Goal: Find specific page/section

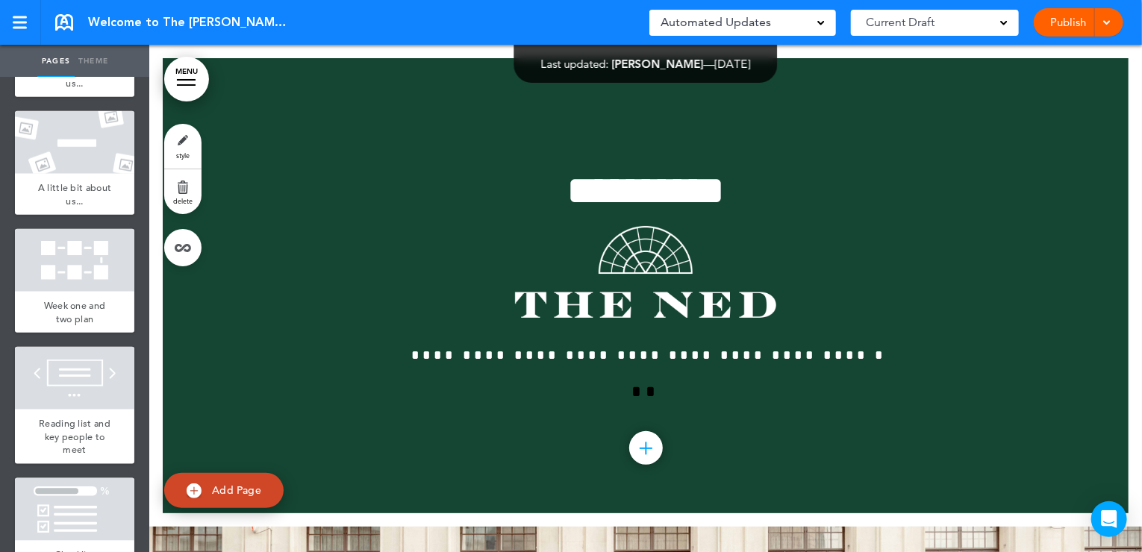
scroll to position [839, 0]
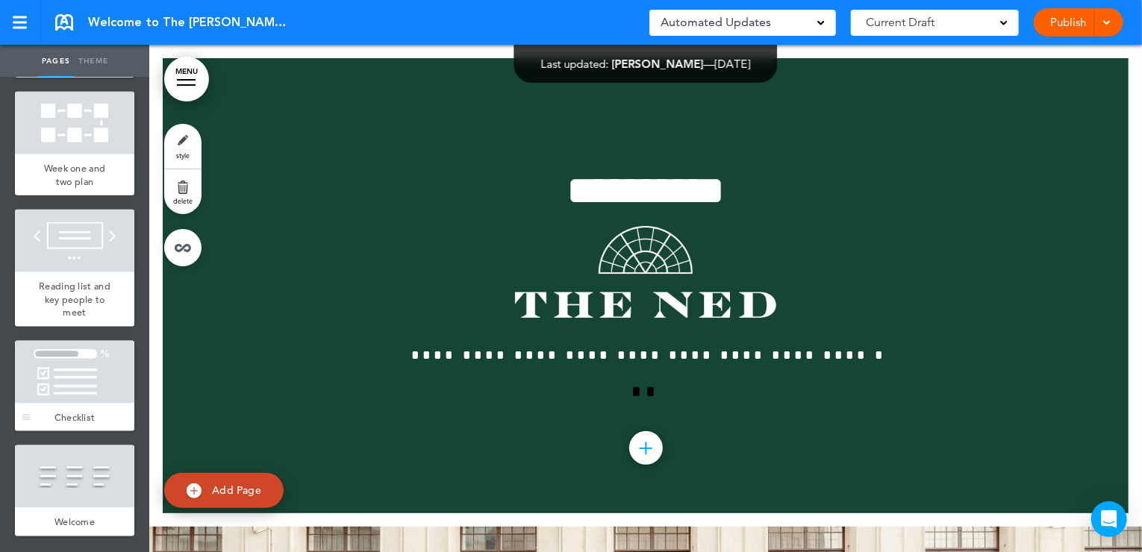
click at [79, 406] on div "Checklist" at bounding box center [74, 418] width 119 height 28
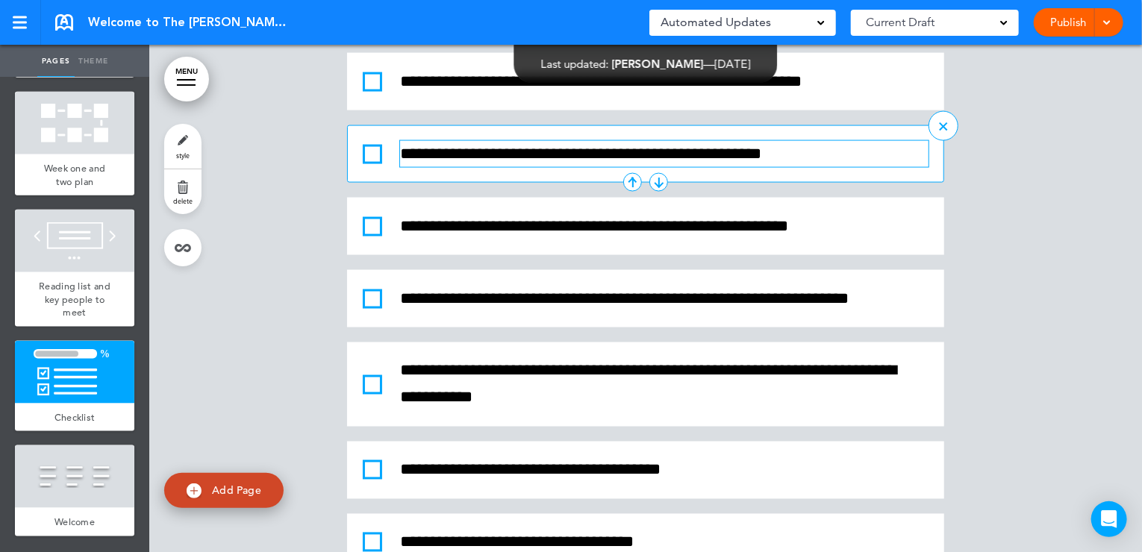
scroll to position [15433, 0]
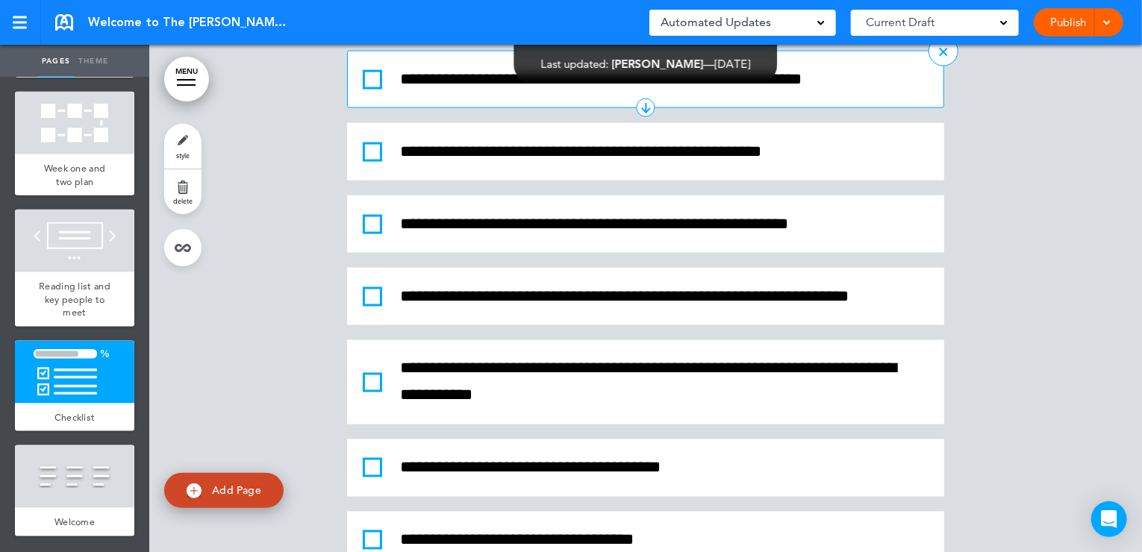
click at [364, 90] on span at bounding box center [372, 79] width 19 height 19
click at [368, 90] on span at bounding box center [372, 79] width 19 height 19
click at [370, 90] on span at bounding box center [372, 79] width 19 height 19
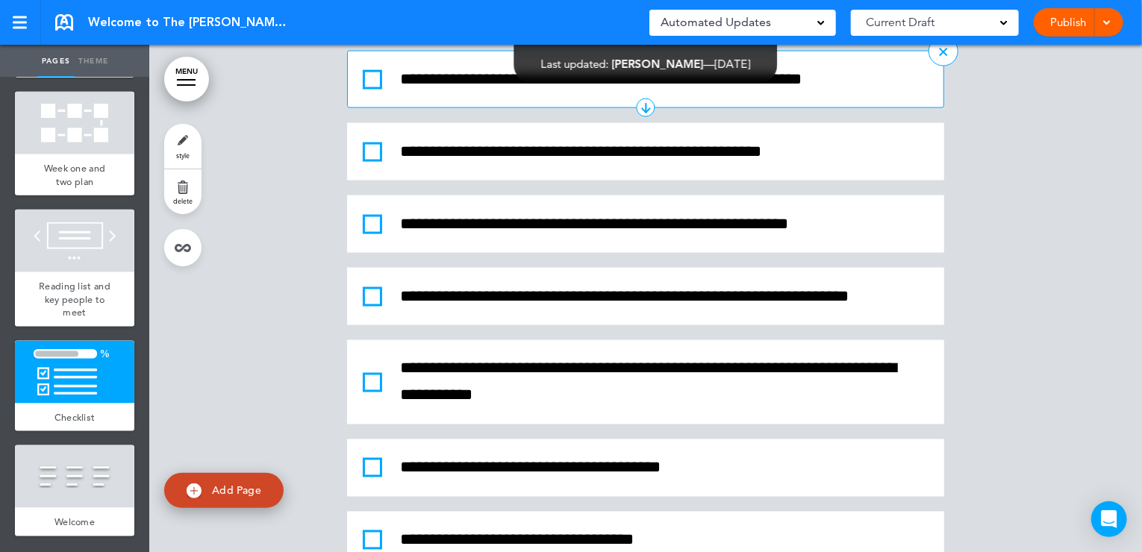
click at [369, 90] on span at bounding box center [372, 79] width 19 height 19
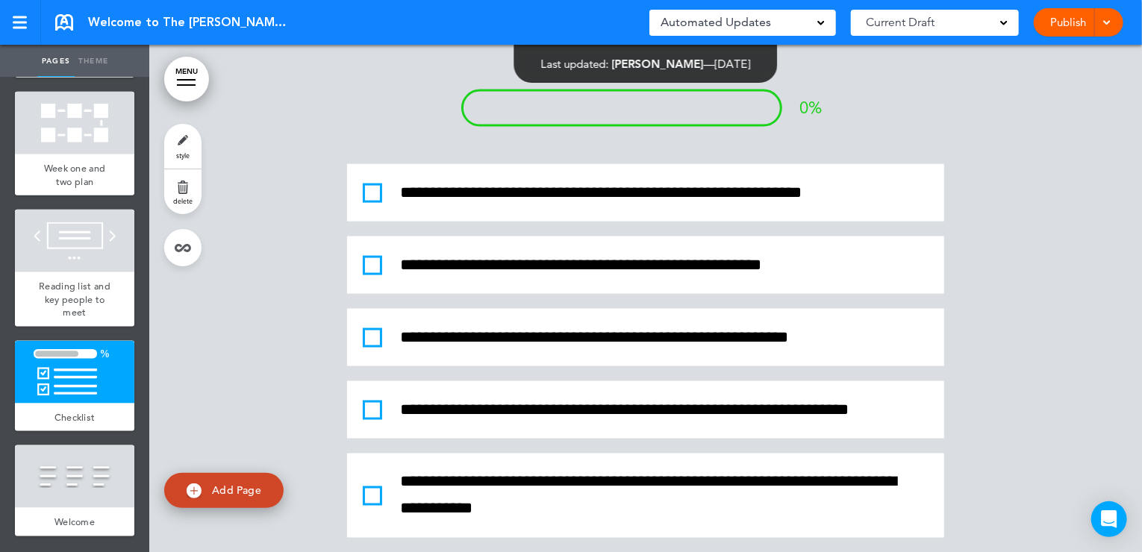
scroll to position [15323, 0]
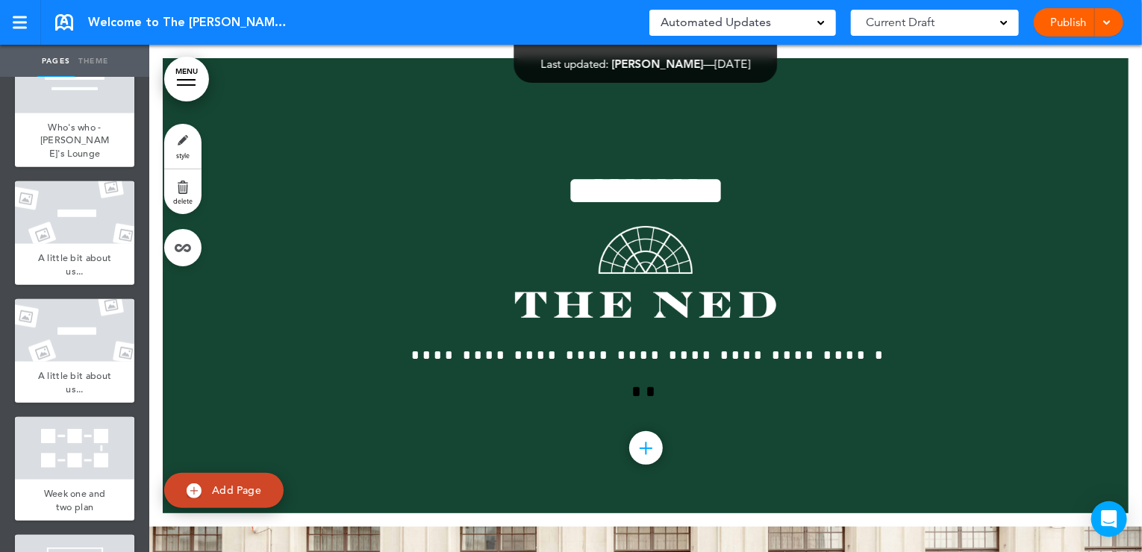
scroll to position [528, 0]
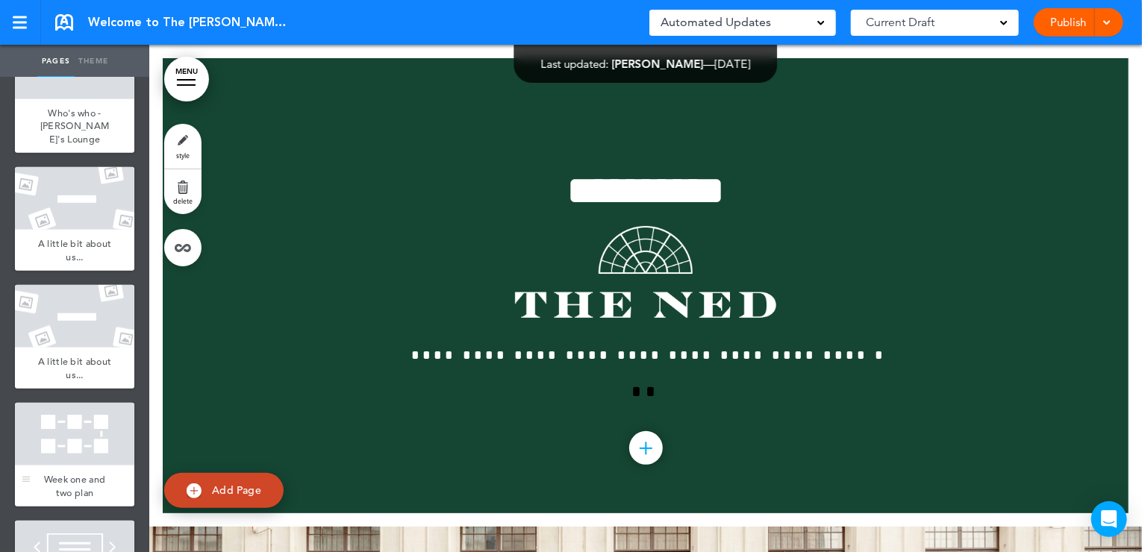
click at [76, 438] on div at bounding box center [74, 434] width 119 height 63
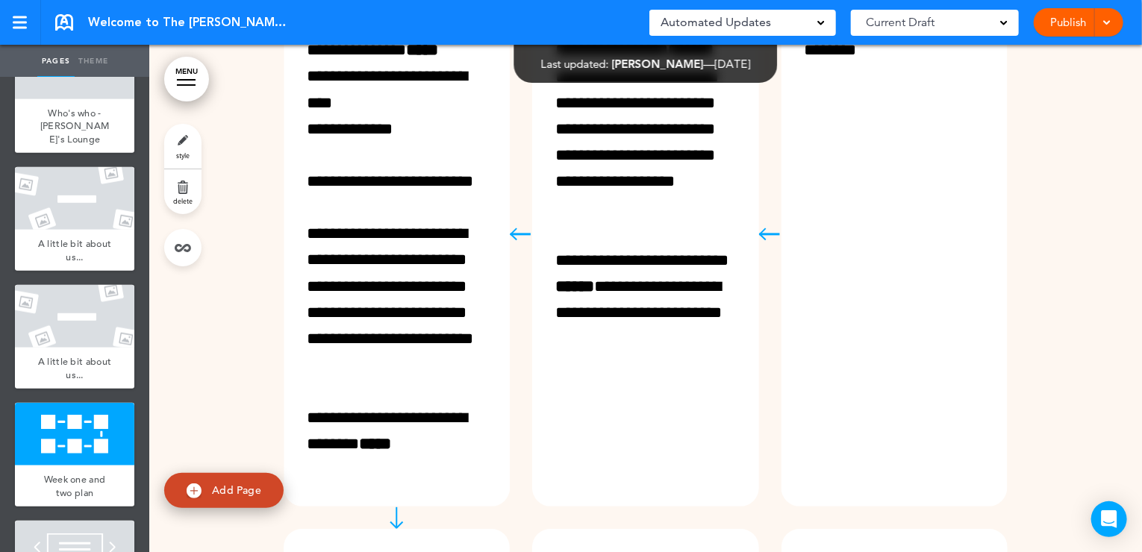
scroll to position [11552, 0]
